Goal: Task Accomplishment & Management: Use online tool/utility

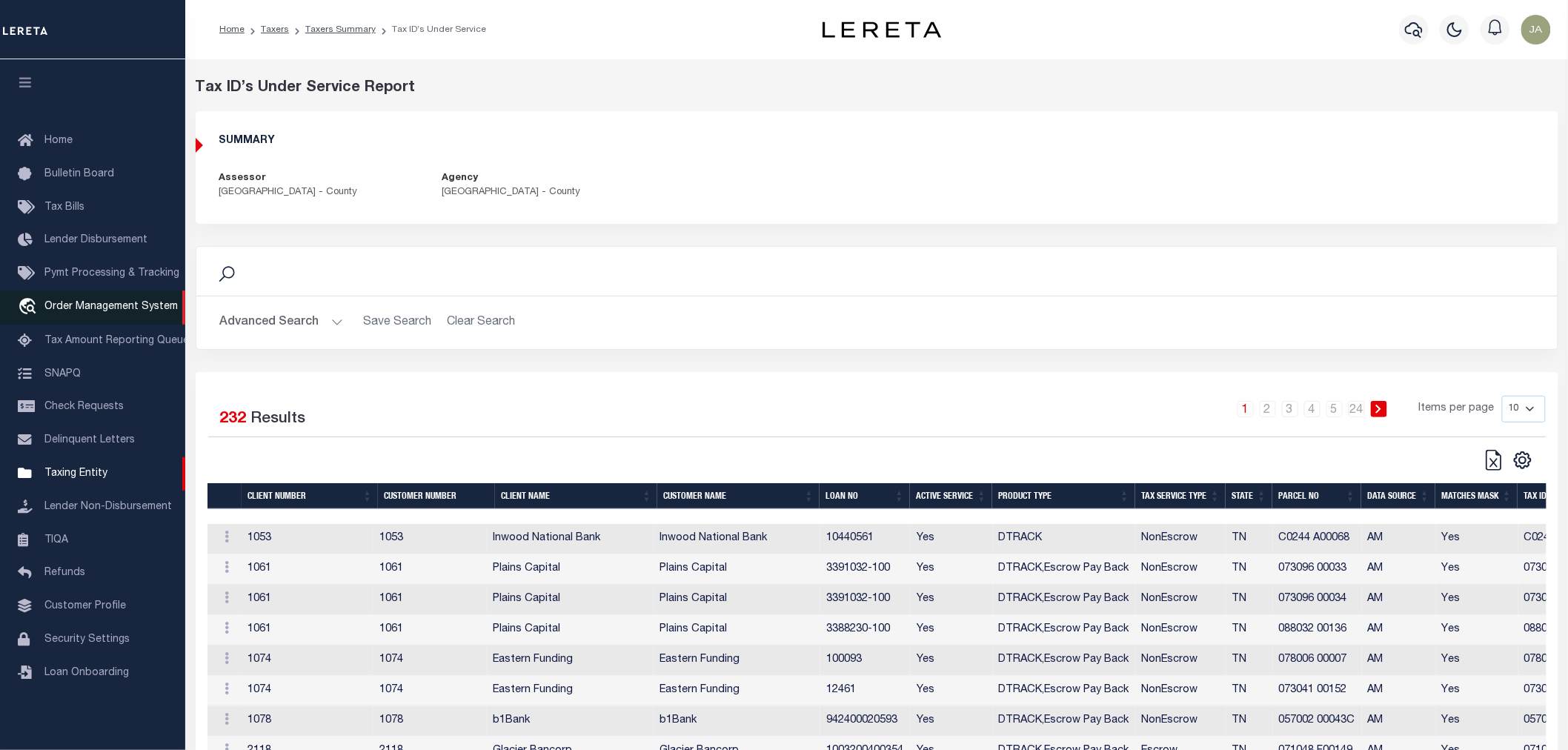
click at [98, 306] on span "Order Management System" at bounding box center [110, 307] width 133 height 10
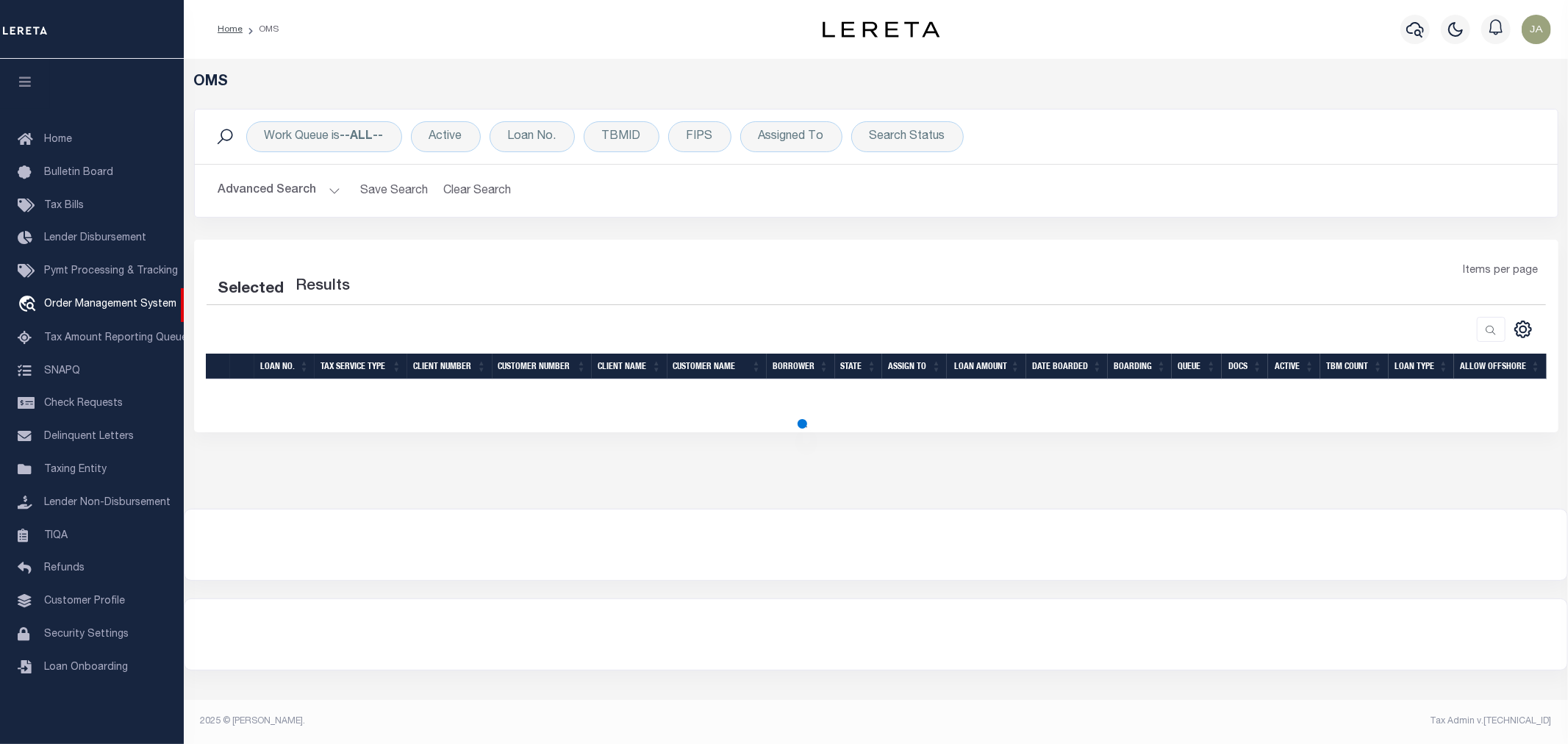
select select "200"
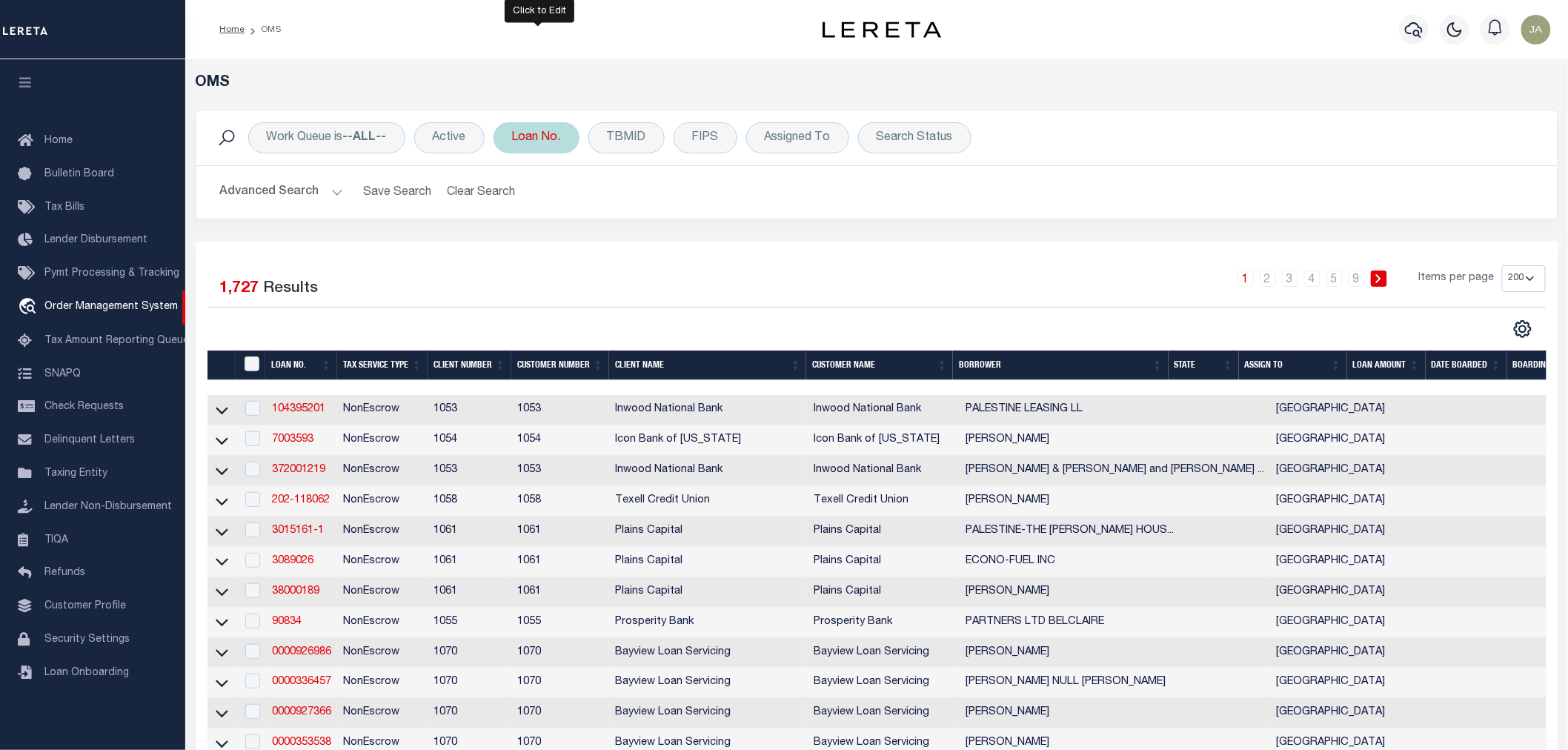
click at [532, 134] on div "Loan No." at bounding box center [537, 138] width 86 height 31
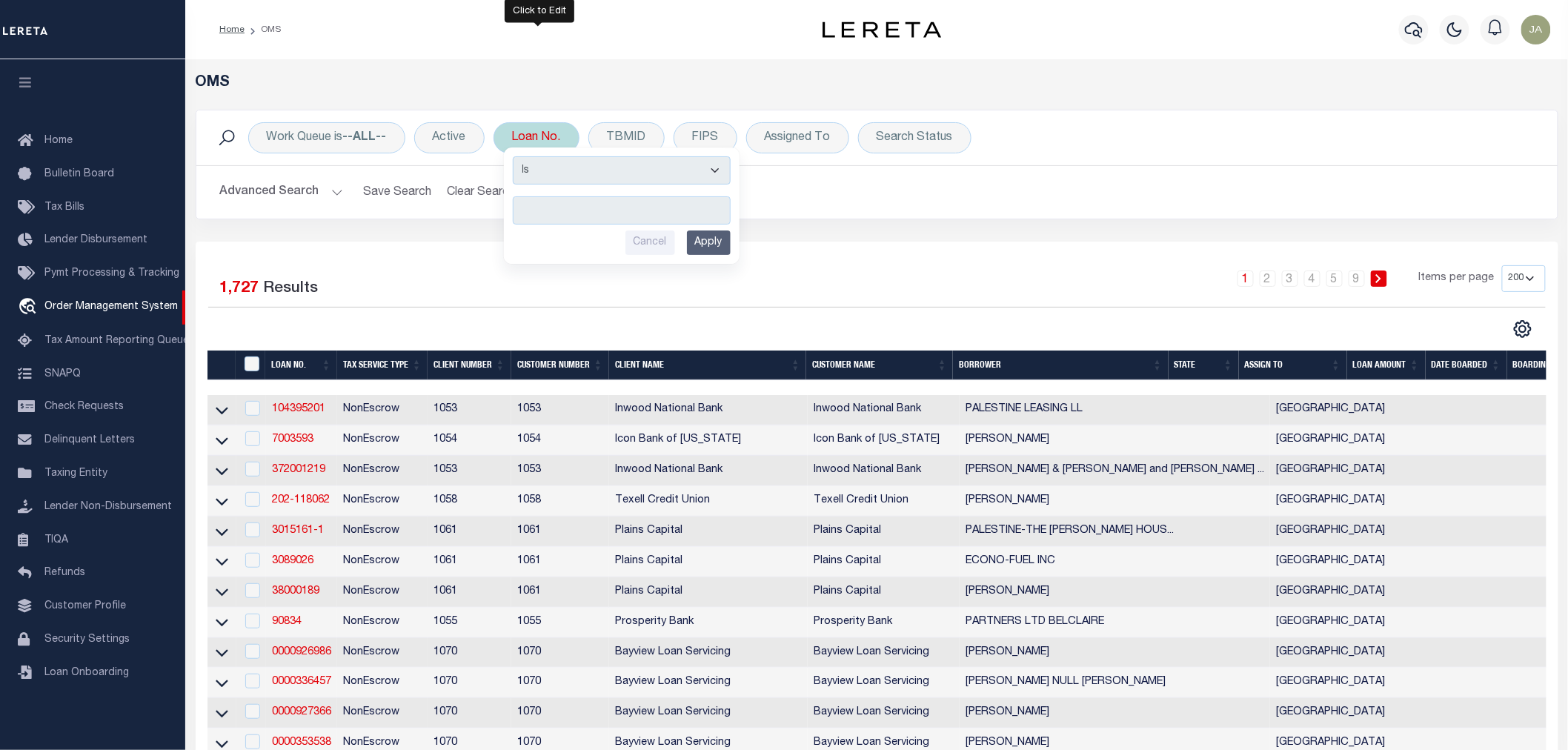
type input "1300005673"
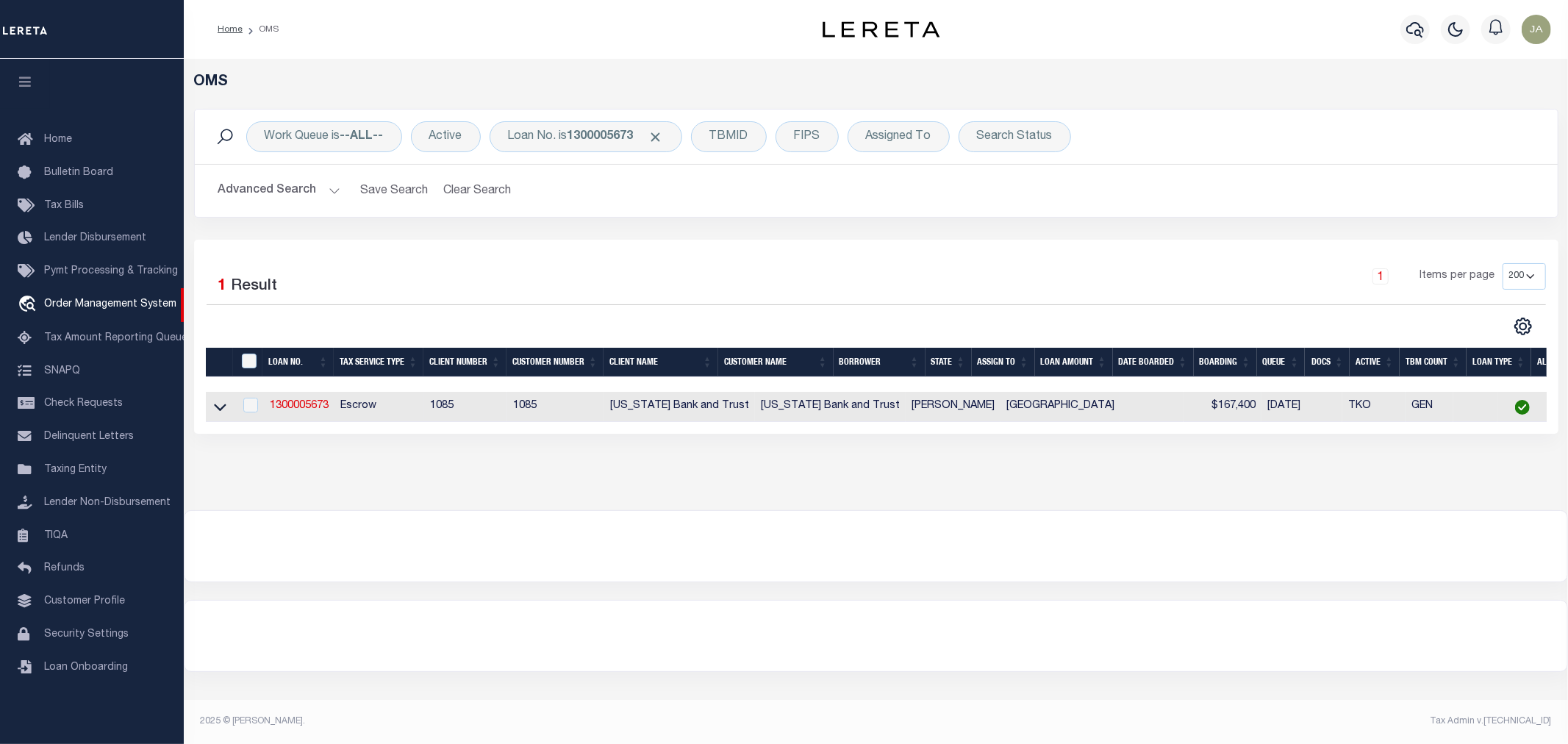
click at [209, 407] on td at bounding box center [219, 406] width 28 height 30
checkbox input "true"
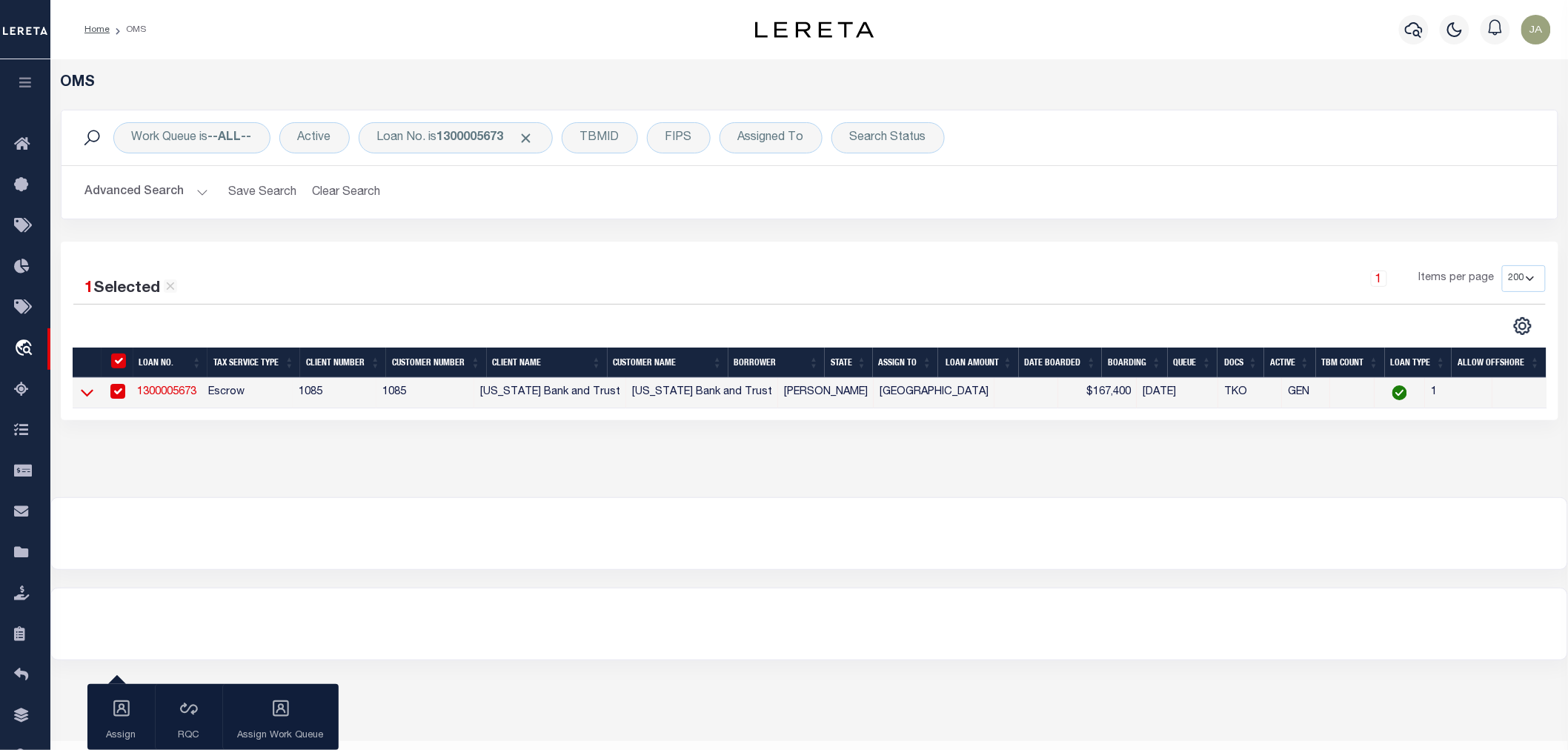
click at [87, 389] on icon at bounding box center [87, 392] width 13 height 16
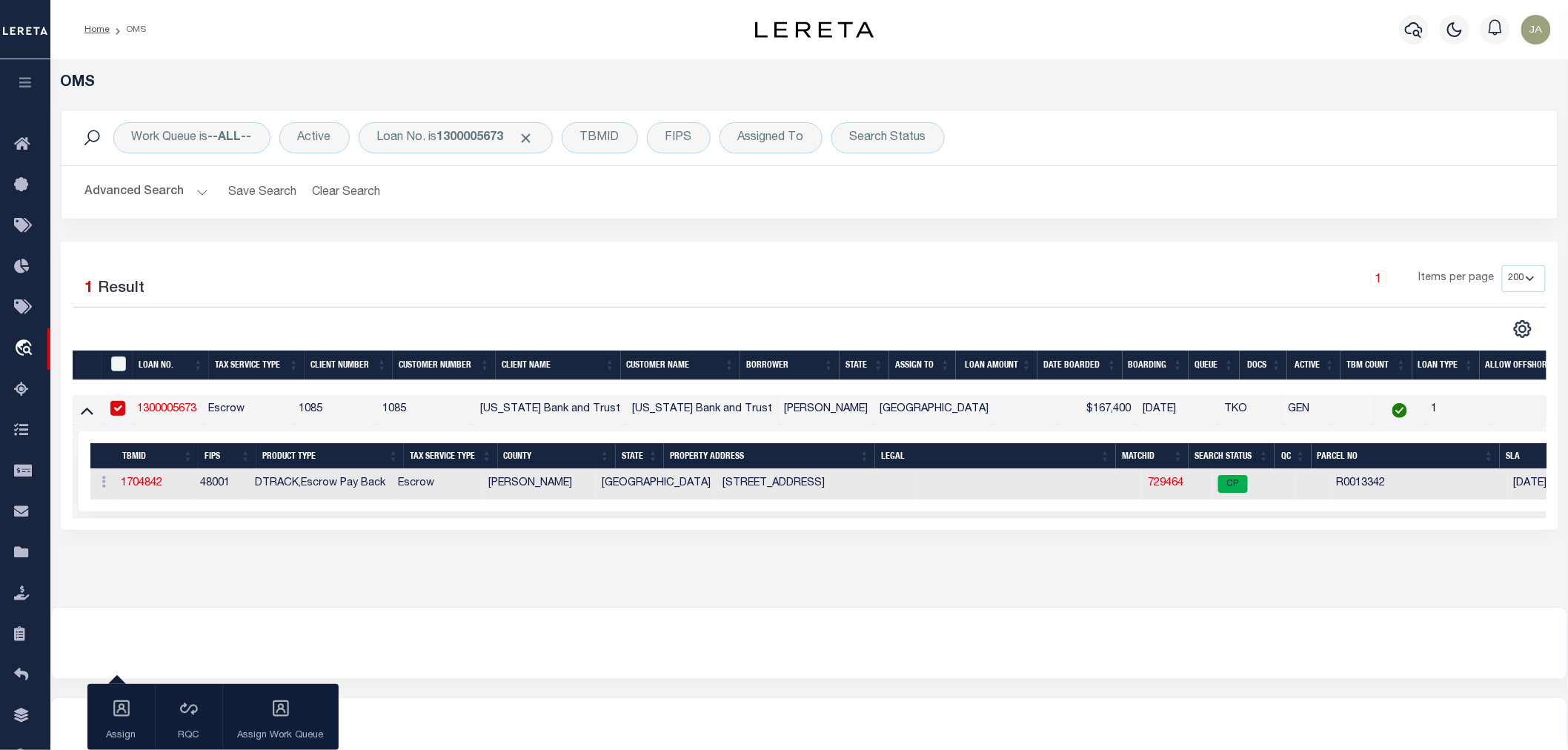
click at [166, 410] on link "1300005673" at bounding box center [166, 409] width 60 height 10
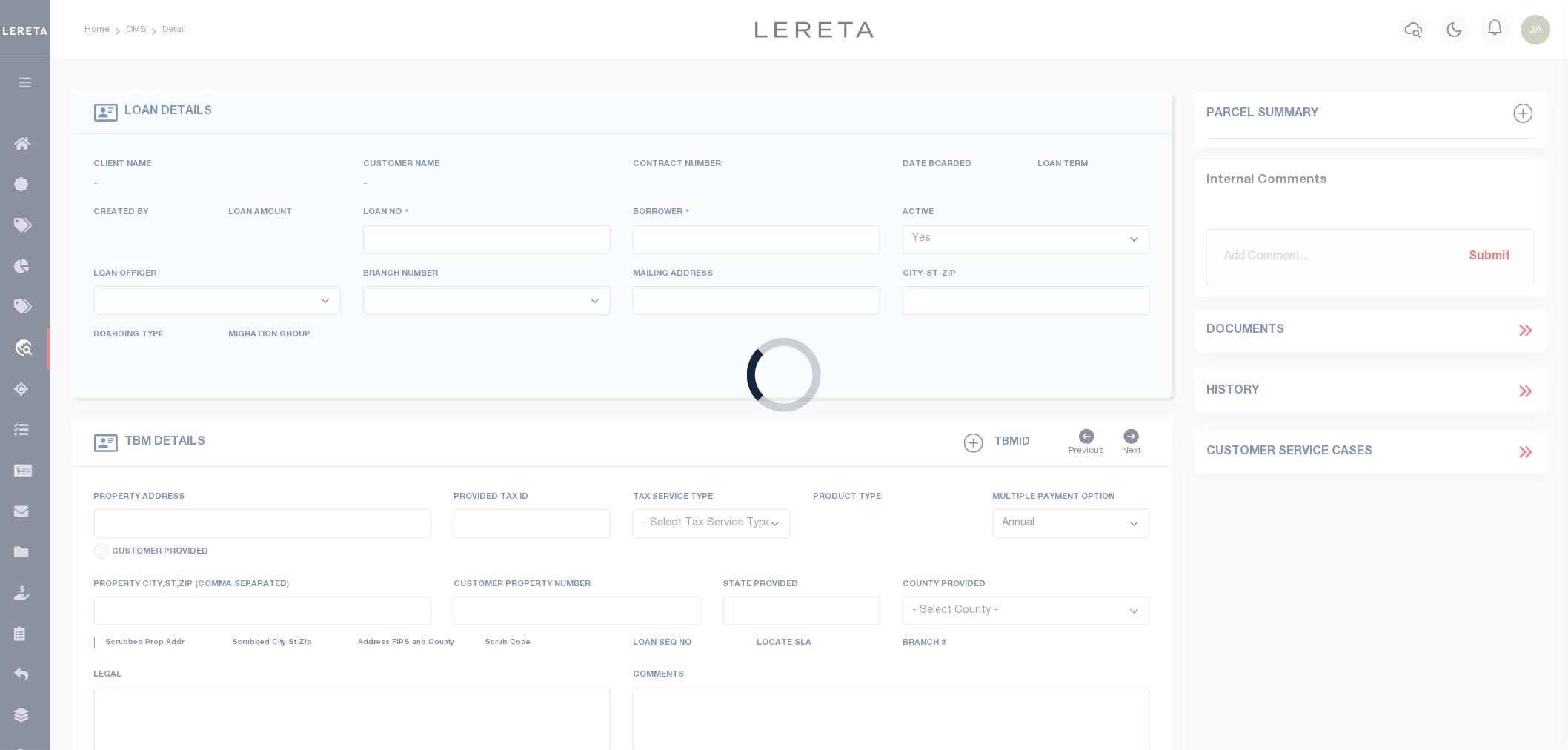
type input "1300005673"
type input "[PERSON_NAME]"
select select
type input "PO BOX 6251"
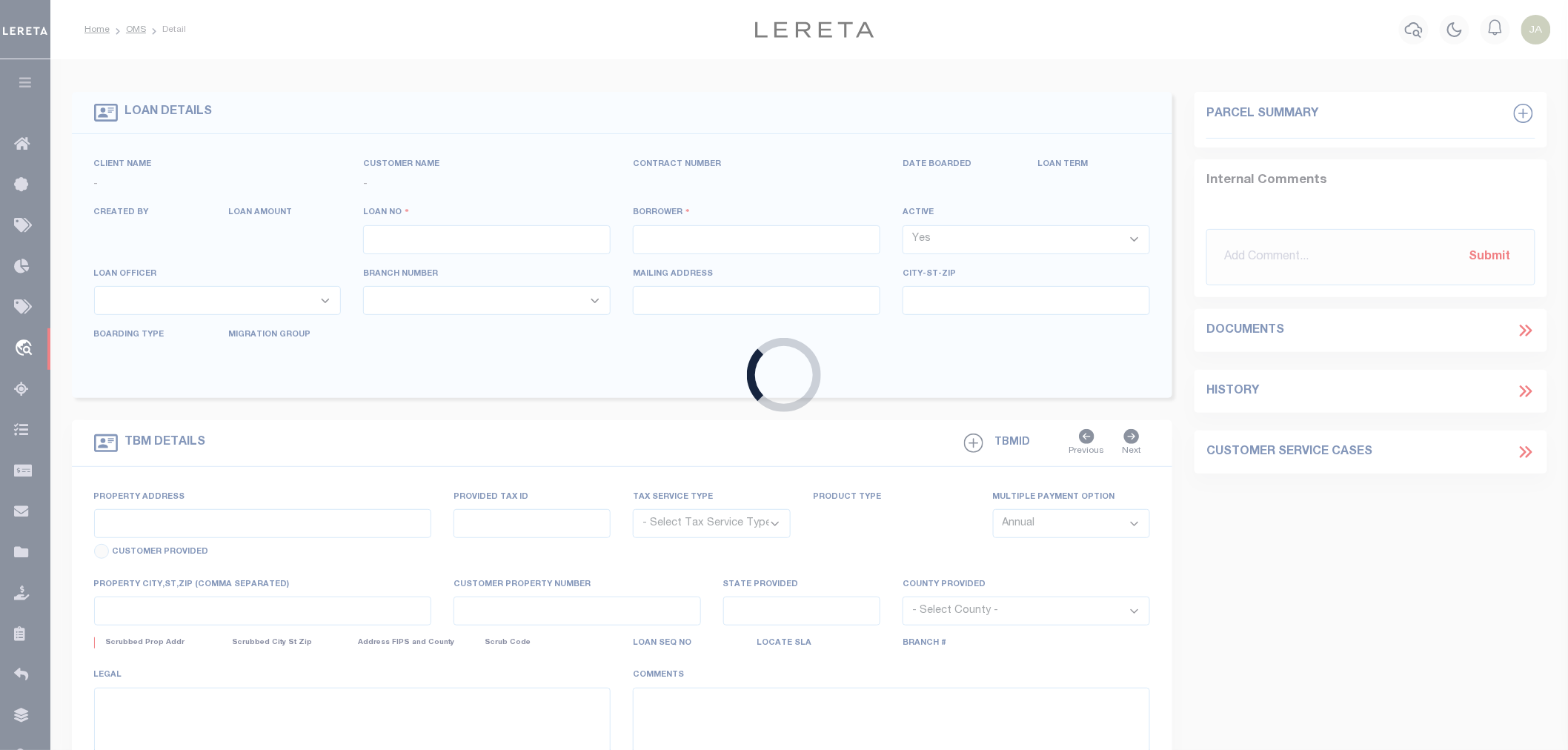
type input "[GEOGRAPHIC_DATA],[GEOGRAPHIC_DATA] 75711-6251"
select select
select select "Escrow"
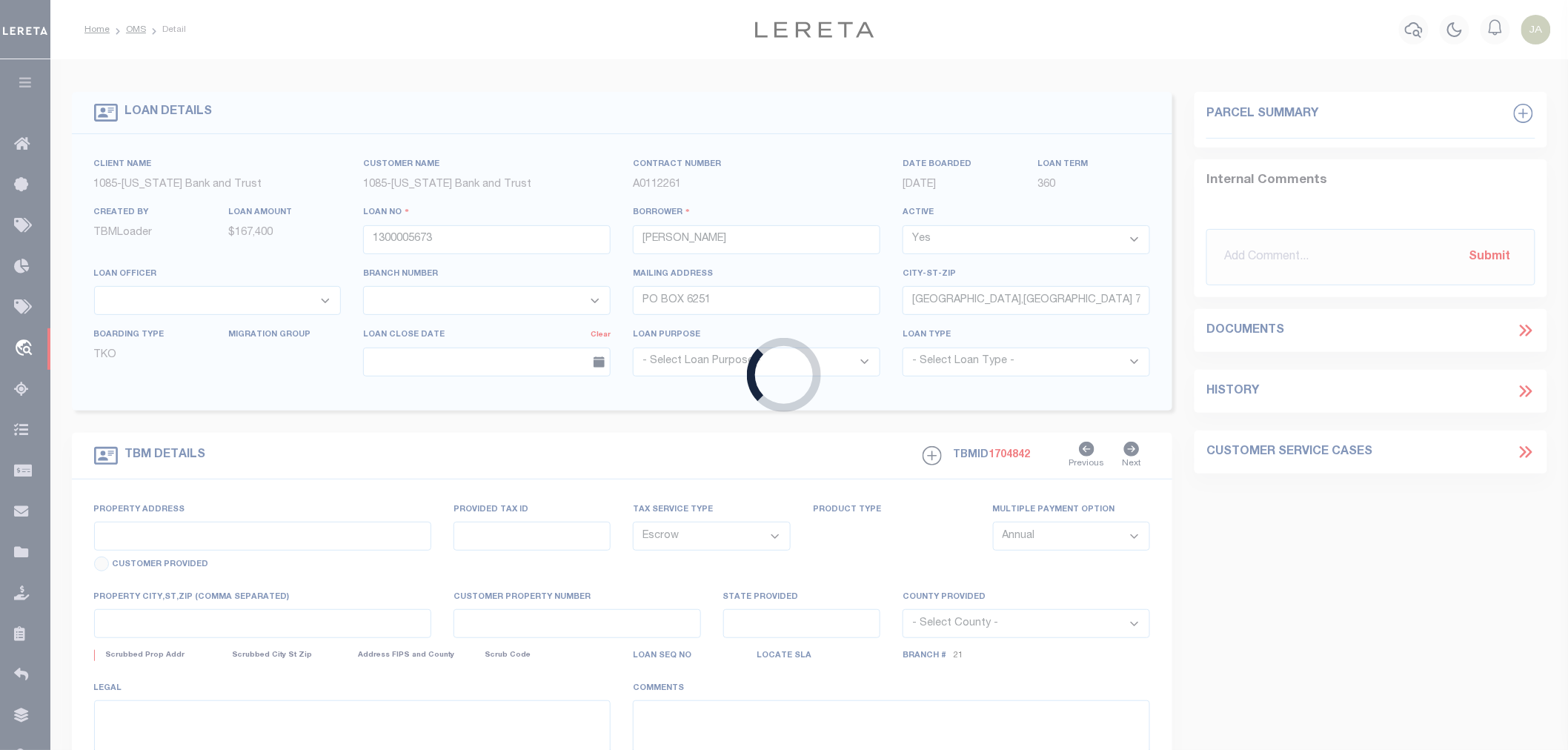
select select "1621"
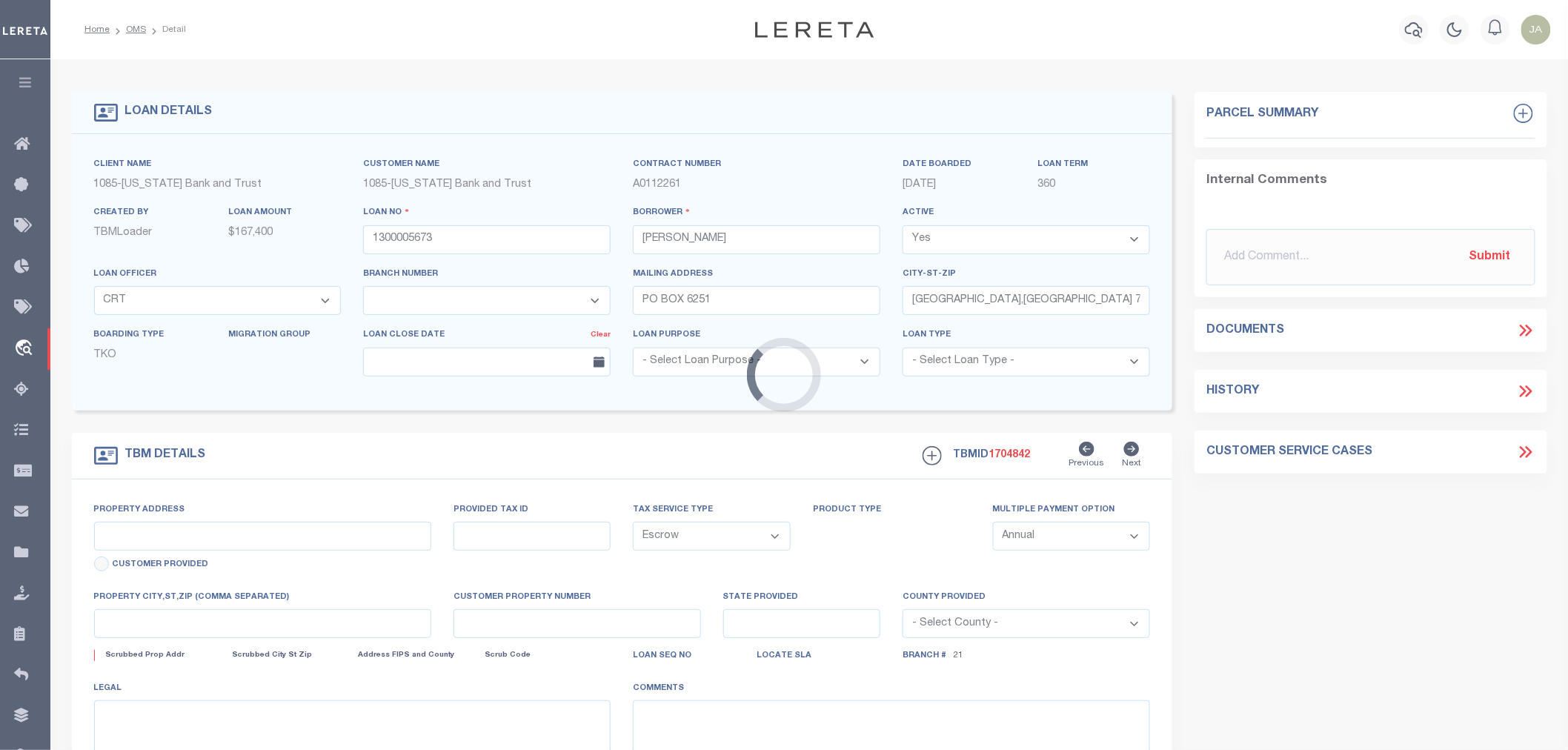
select select "891"
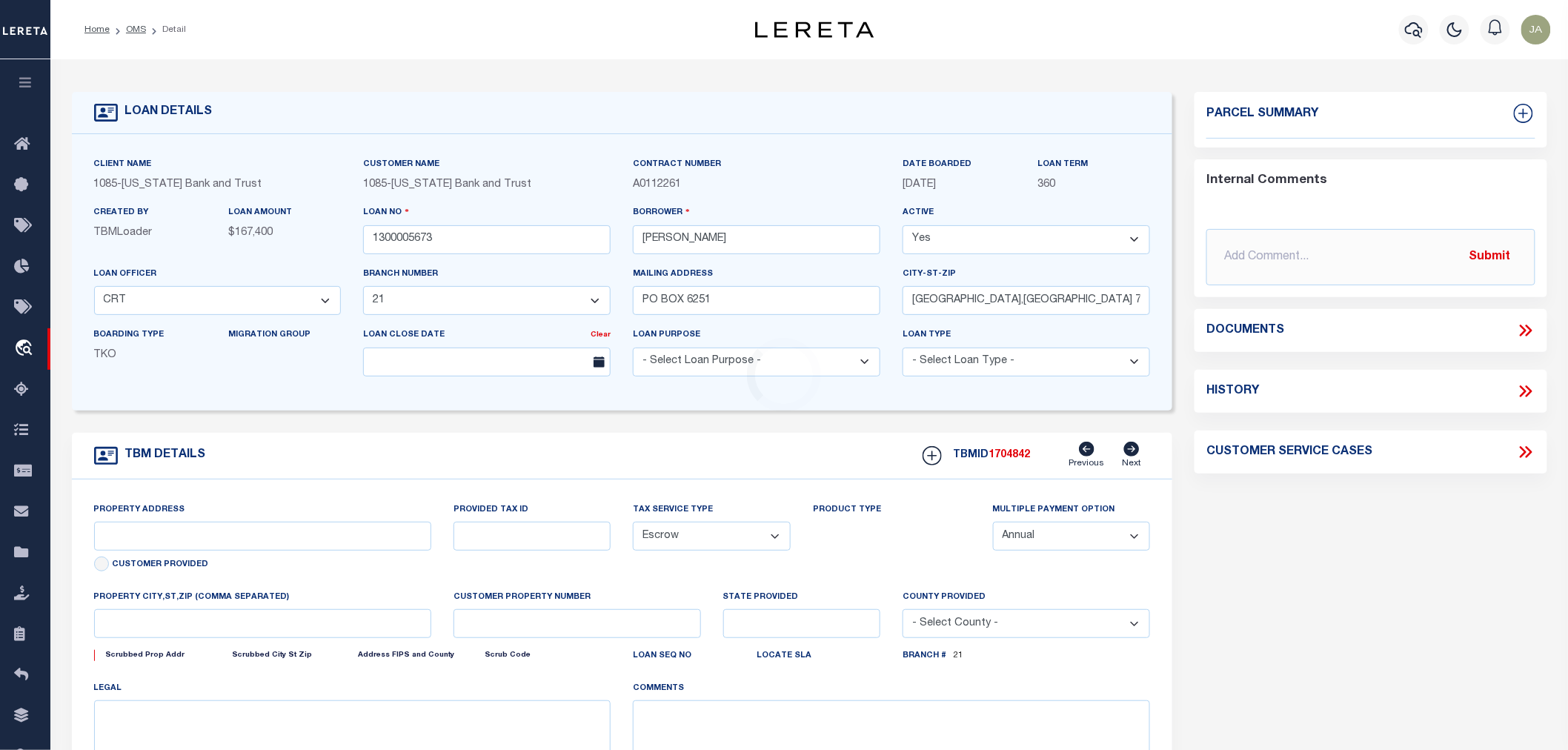
type input "[STREET_ADDRESS]"
type input "R13342"
select select
type input "[GEOGRAPHIC_DATA] , [GEOGRAPHIC_DATA] 757630000"
type input "[GEOGRAPHIC_DATA]"
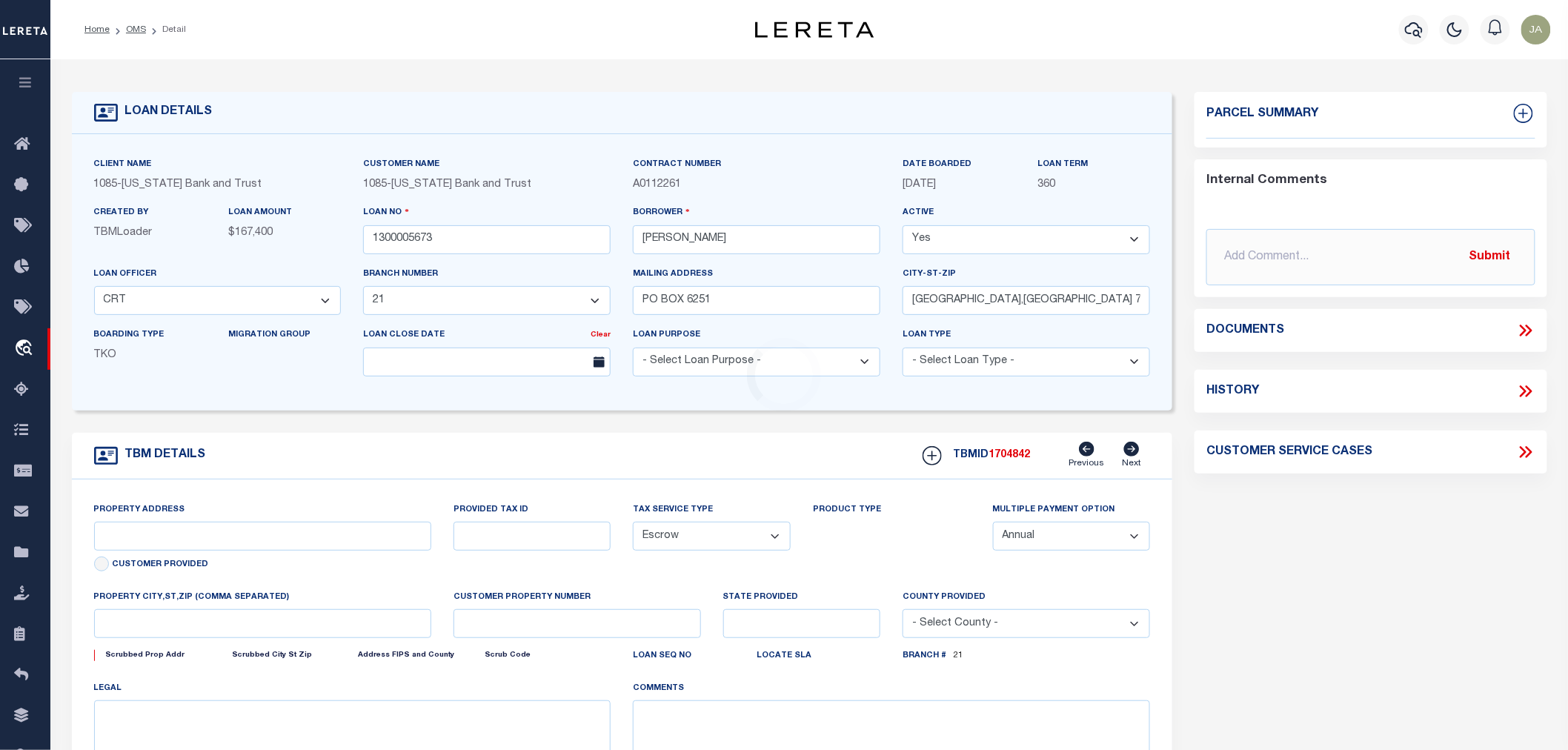
type textarea "R13342"
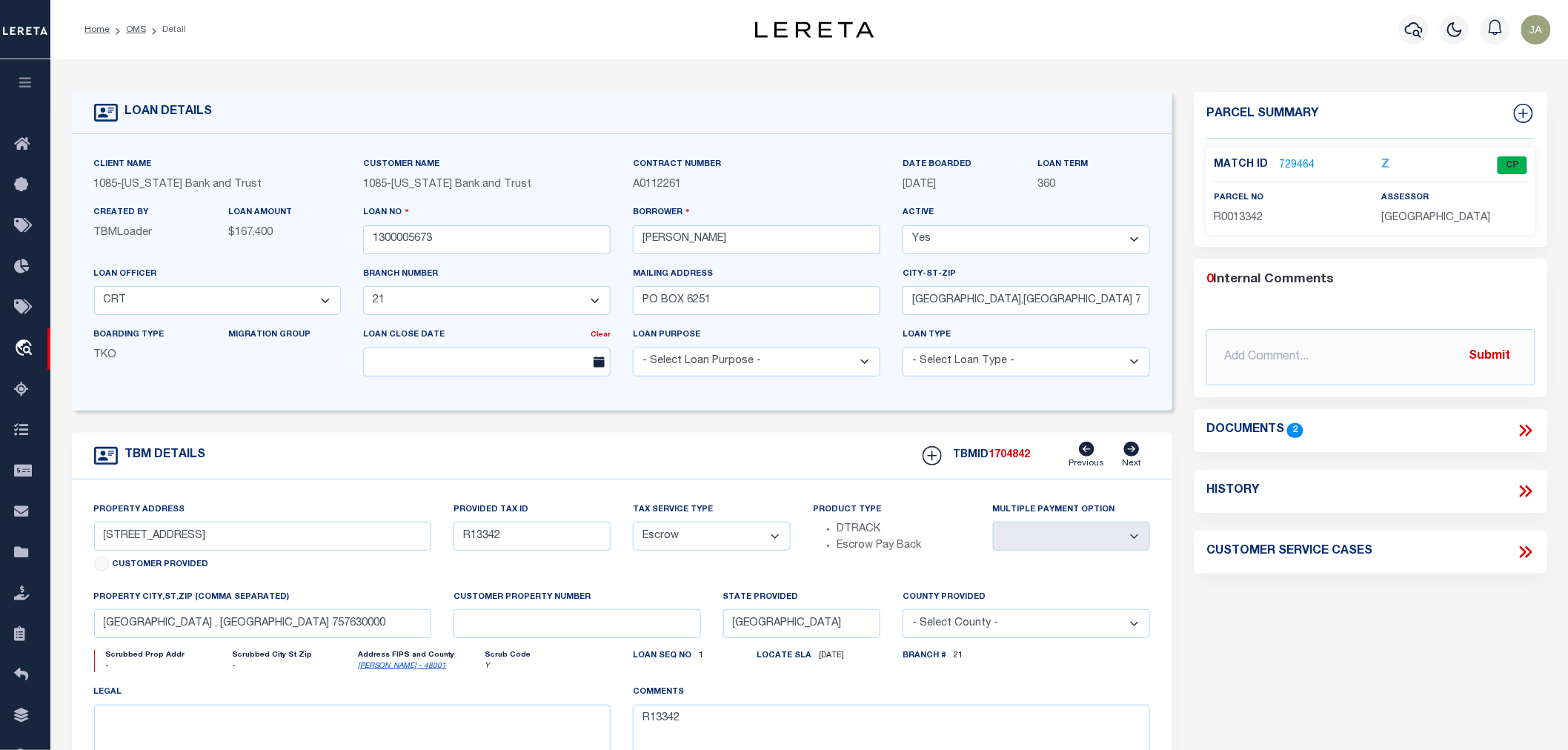
click at [1298, 158] on link "729464" at bounding box center [1296, 165] width 36 height 16
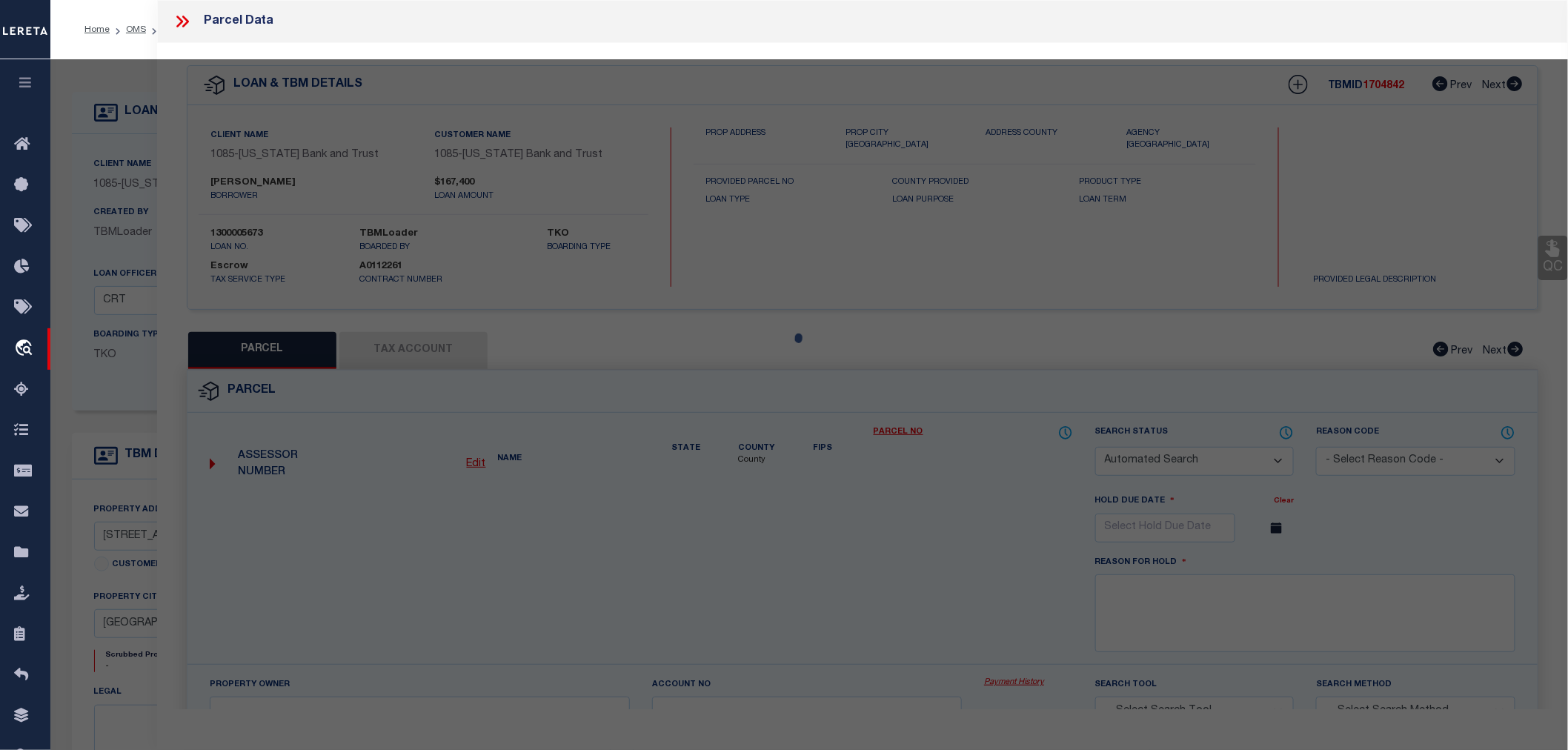
checkbox input "false"
select select "CP"
type input "[PERSON_NAME] [PERSON_NAME] & [PERSON_NAME]"
type input "ACR 309"
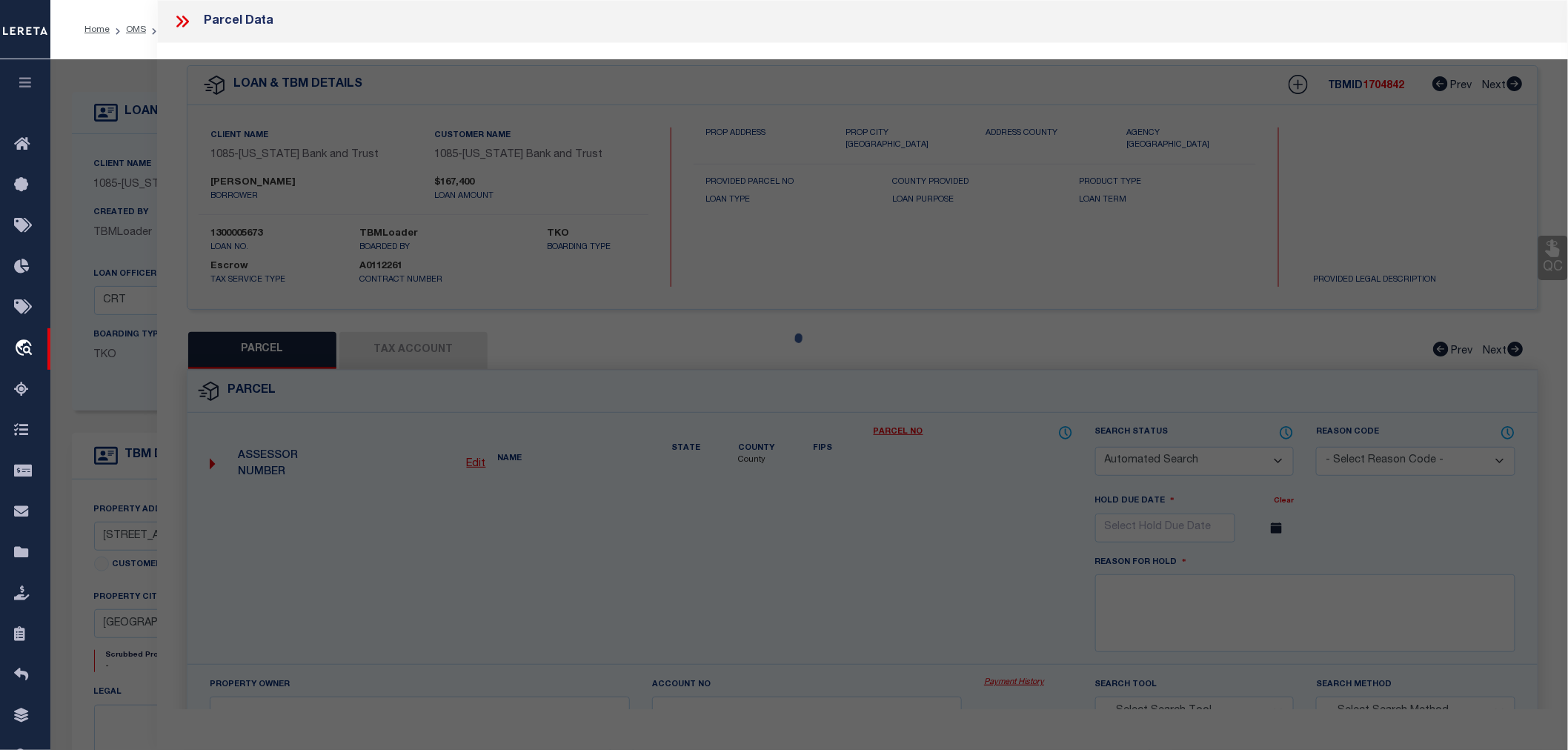
type input "FRANKSTON [GEOGRAPHIC_DATA]"
type textarea "A0027 [PERSON_NAME], BLOCK 696, TRACT 5 & 11C, BLOCK 713, TRACT 10C & 10D, ACRE…"
type textarea "Collector prefers R number"
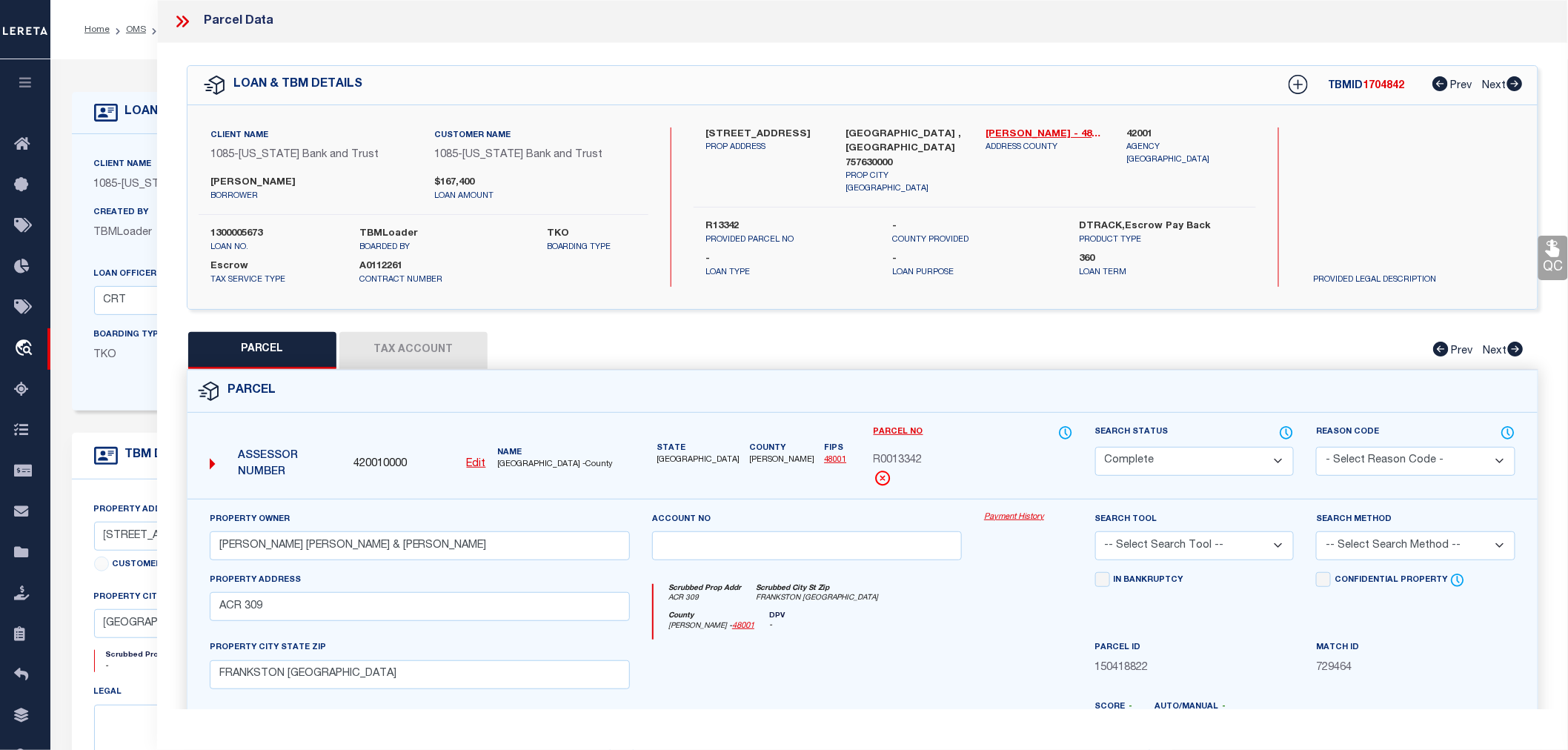
click at [460, 353] on button "Tax Account" at bounding box center [413, 351] width 148 height 37
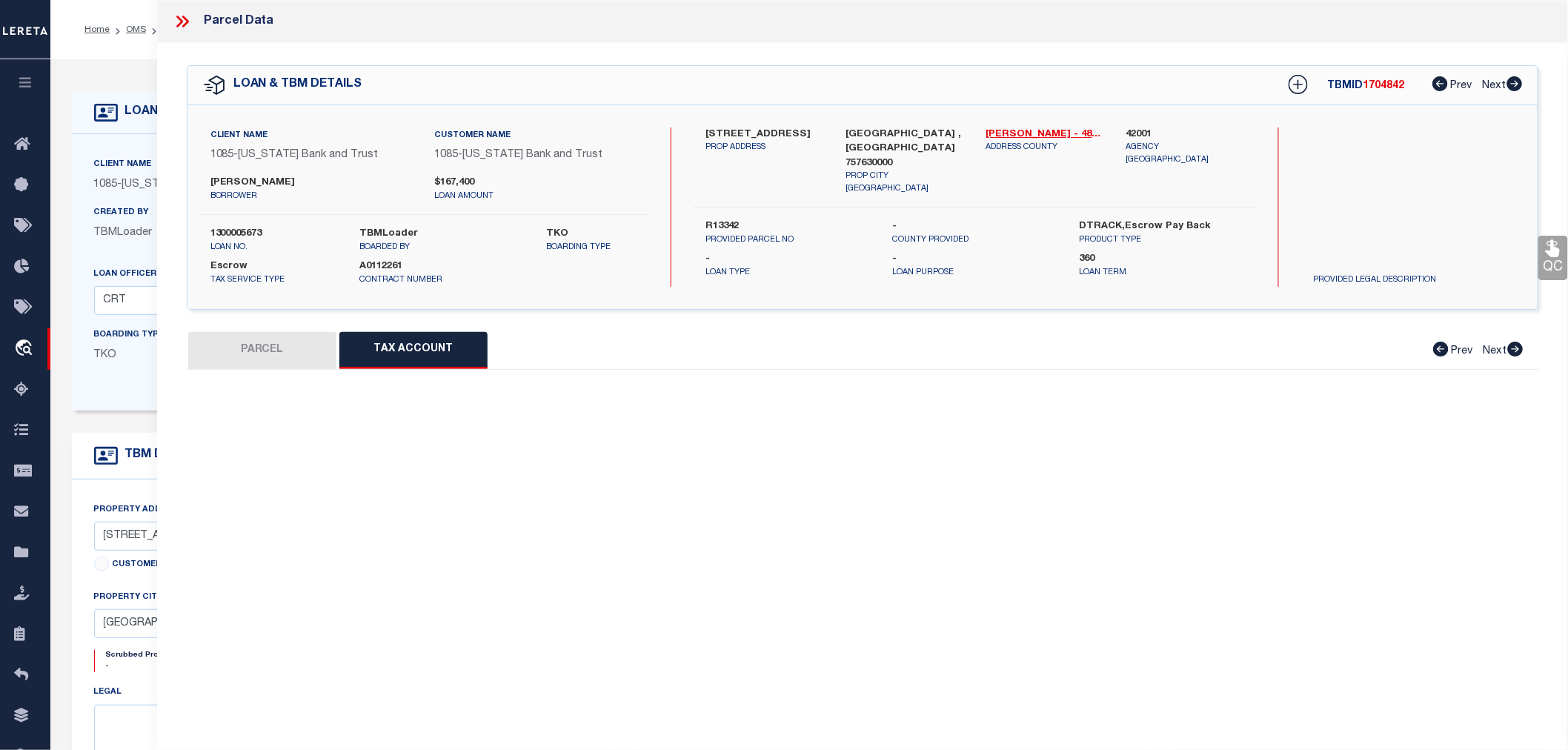
select select "100"
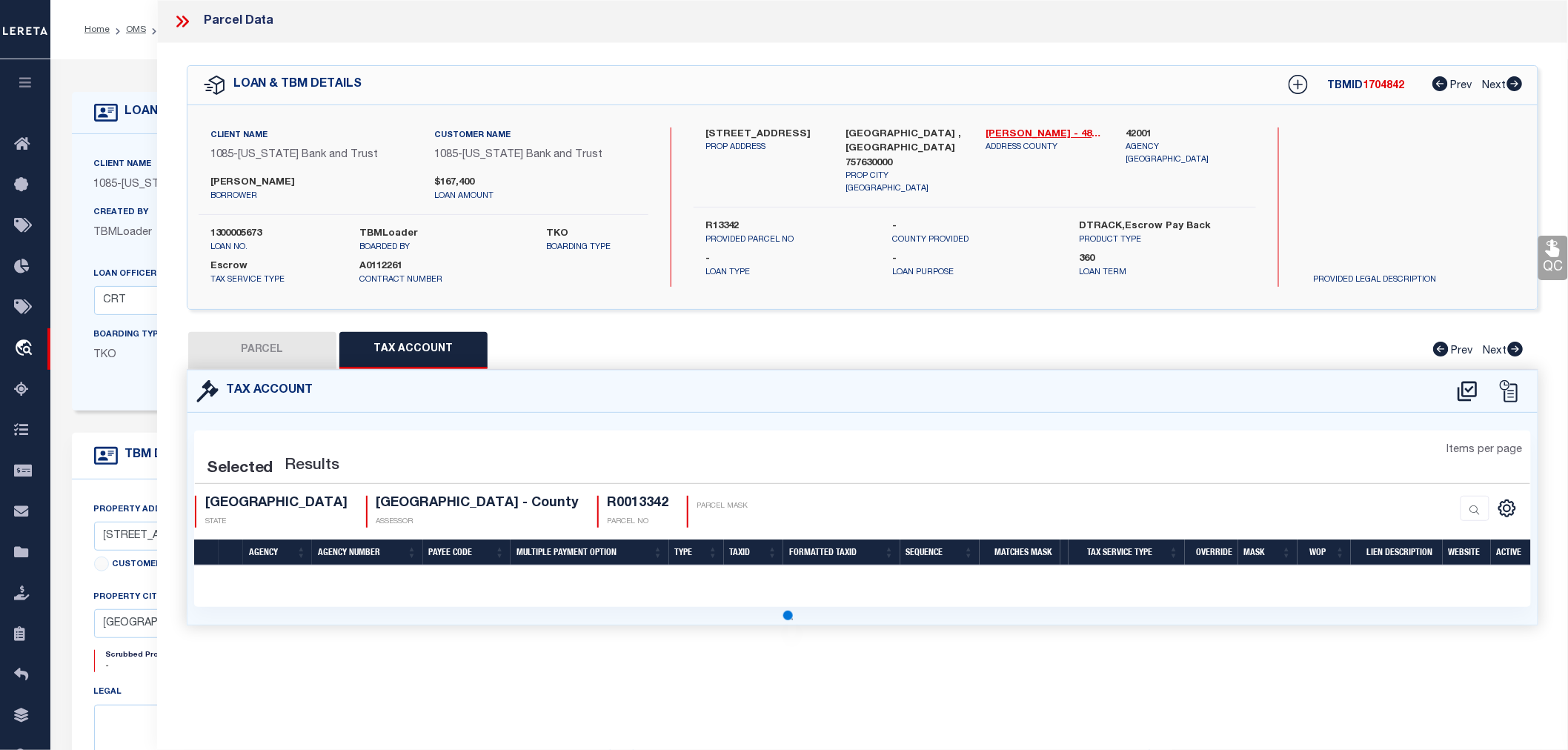
select select "100"
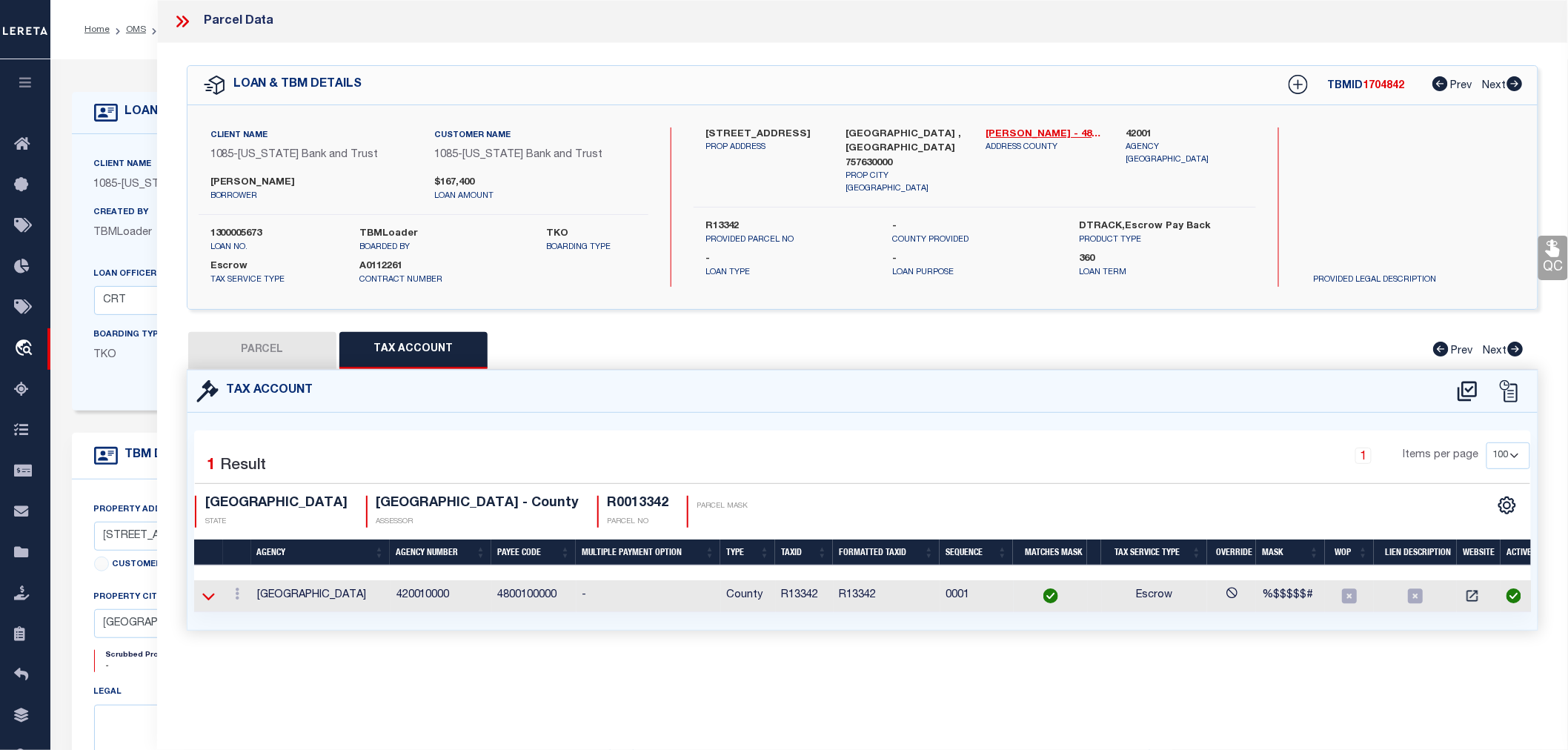
click at [209, 597] on icon at bounding box center [208, 596] width 13 height 16
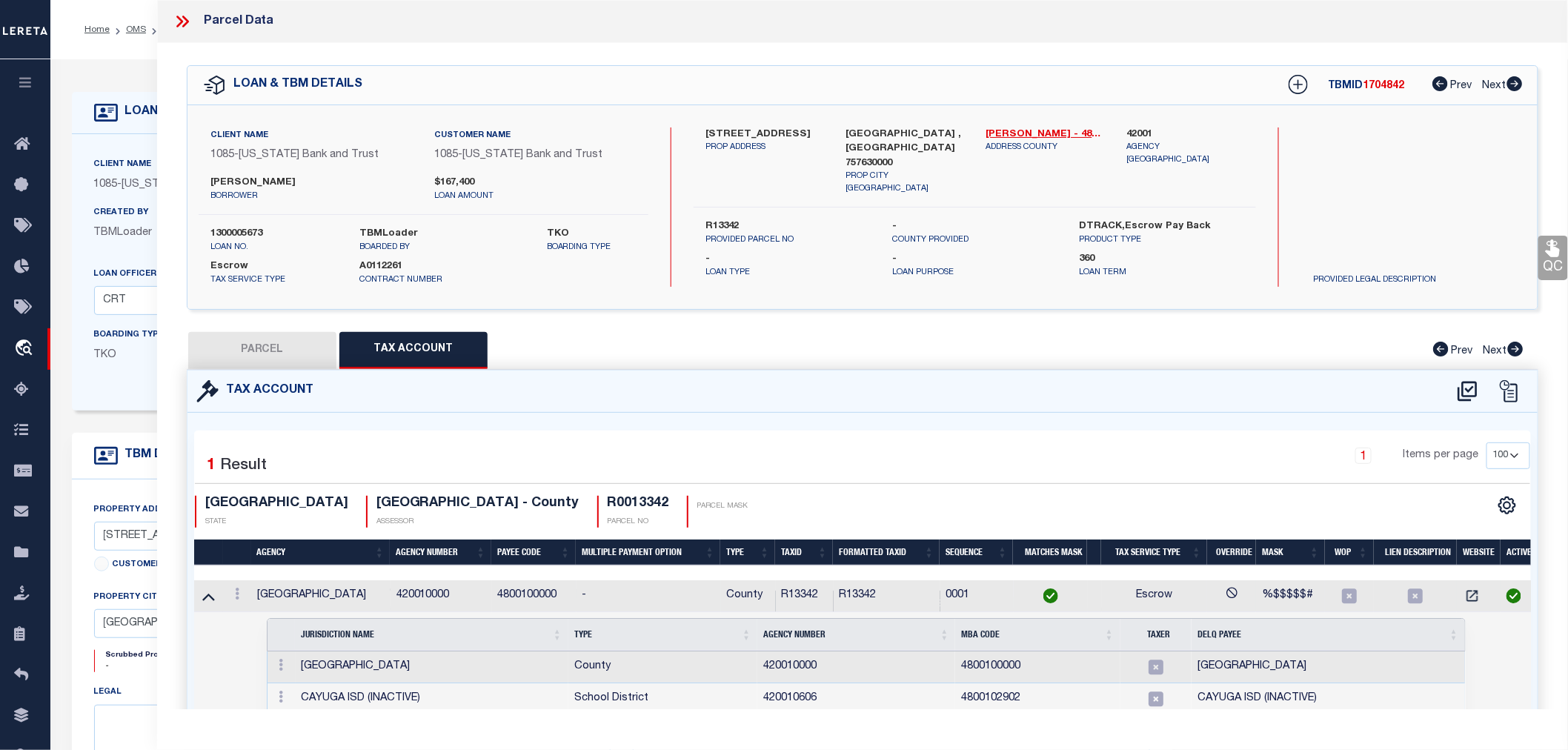
click at [209, 597] on icon at bounding box center [208, 596] width 13 height 16
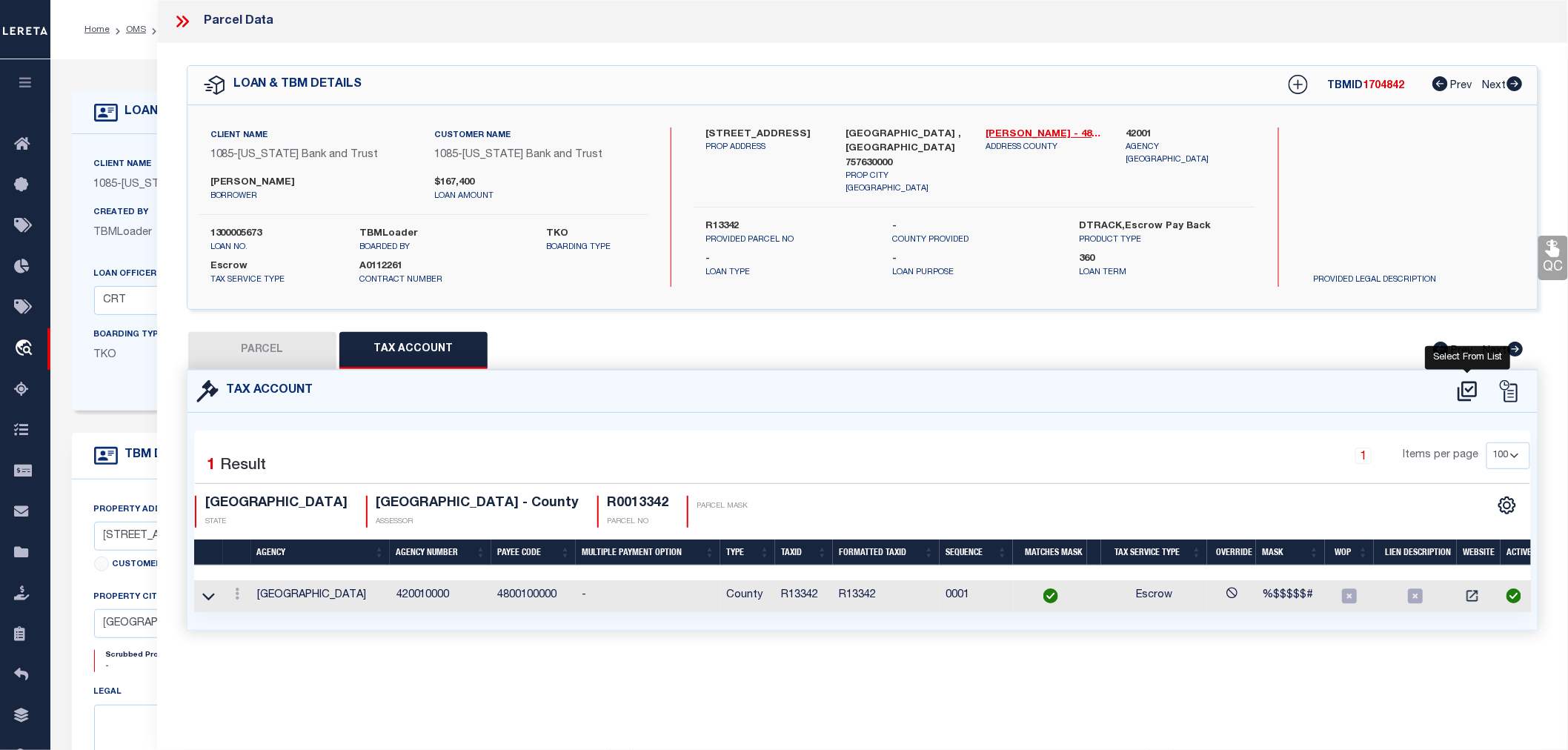
click at [1477, 390] on icon at bounding box center [1467, 391] width 25 height 24
select select "100"
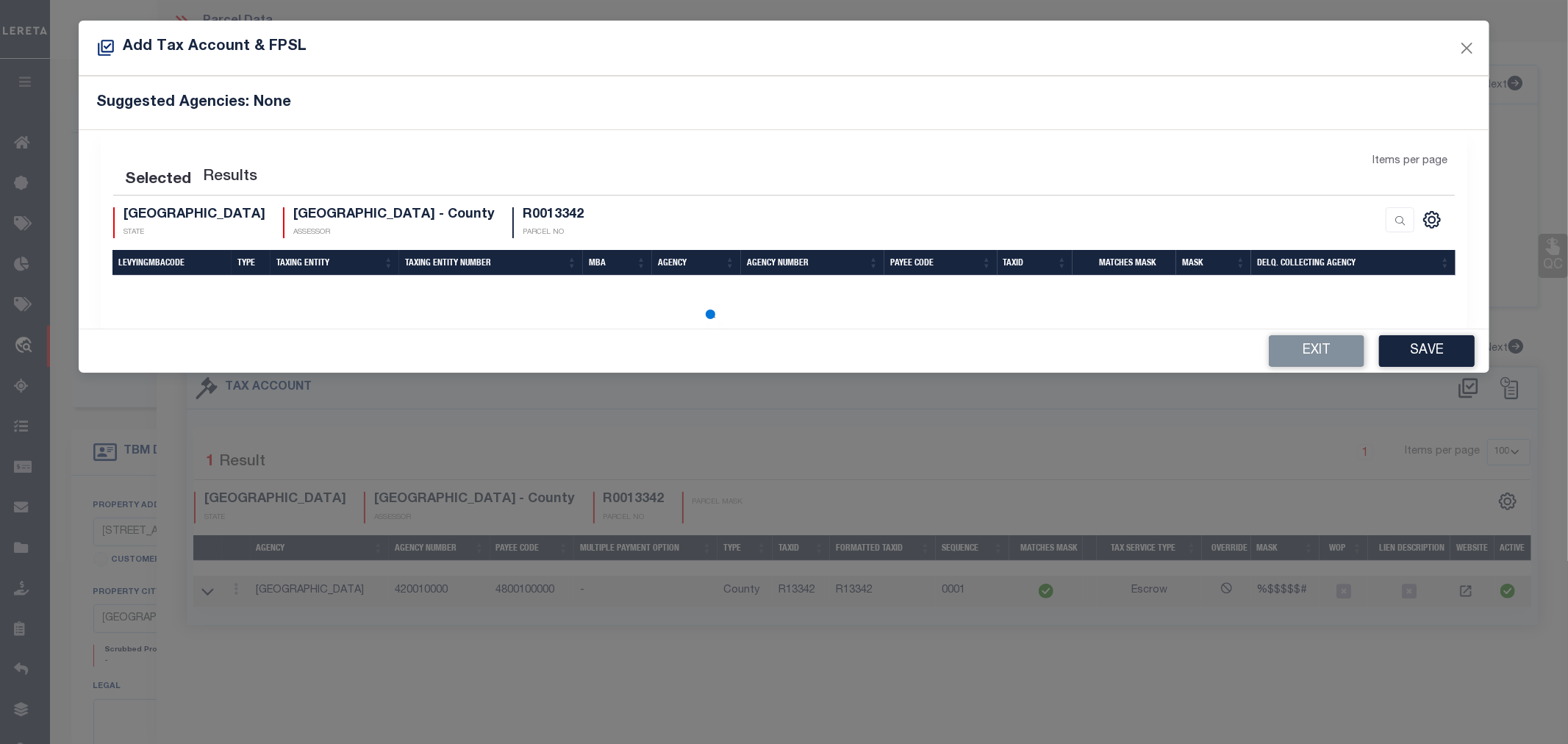
select select "100"
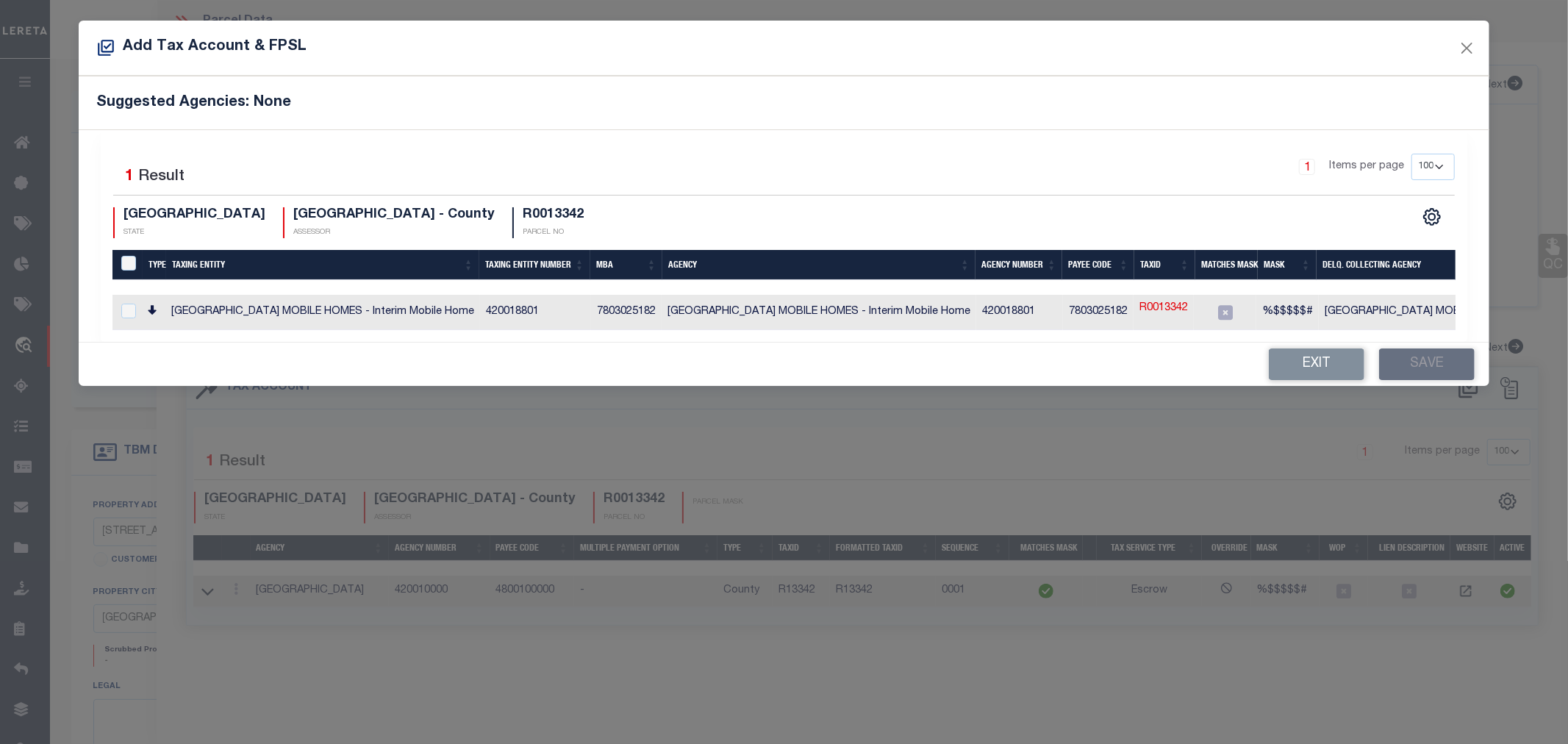
click at [1460, 36] on div "Add Tax Account & FPSL" at bounding box center [784, 48] width 1411 height 56
click at [1465, 47] on button "Close" at bounding box center [1466, 47] width 19 height 19
